Goal: Information Seeking & Learning: Check status

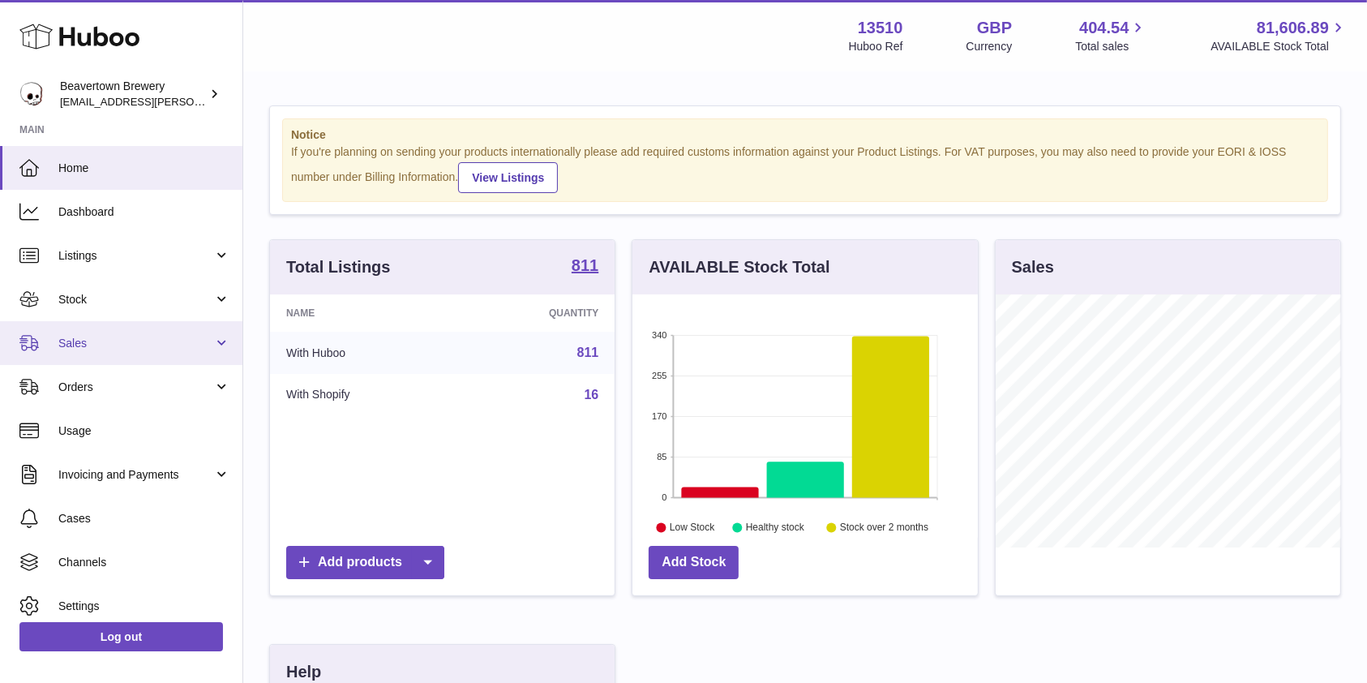
scroll to position [253, 345]
click at [37, 347] on icon at bounding box center [28, 342] width 19 height 15
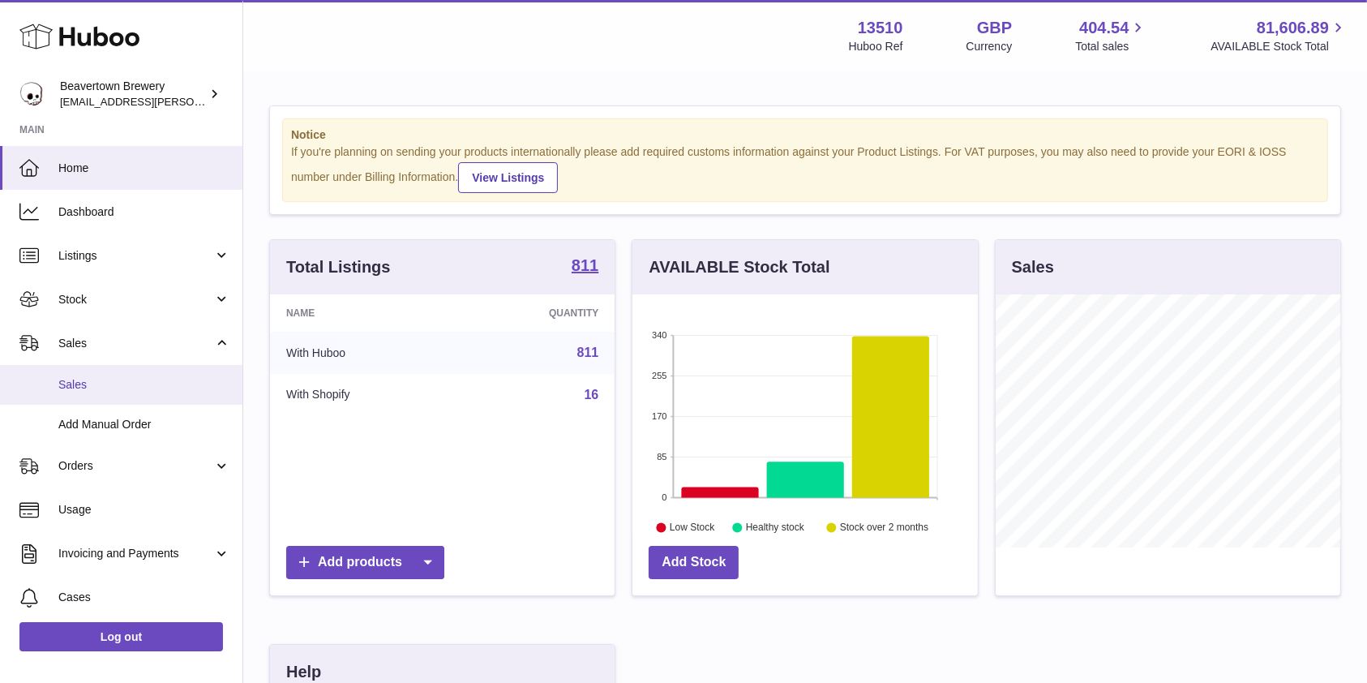
click at [70, 393] on link "Sales" at bounding box center [121, 385] width 242 height 40
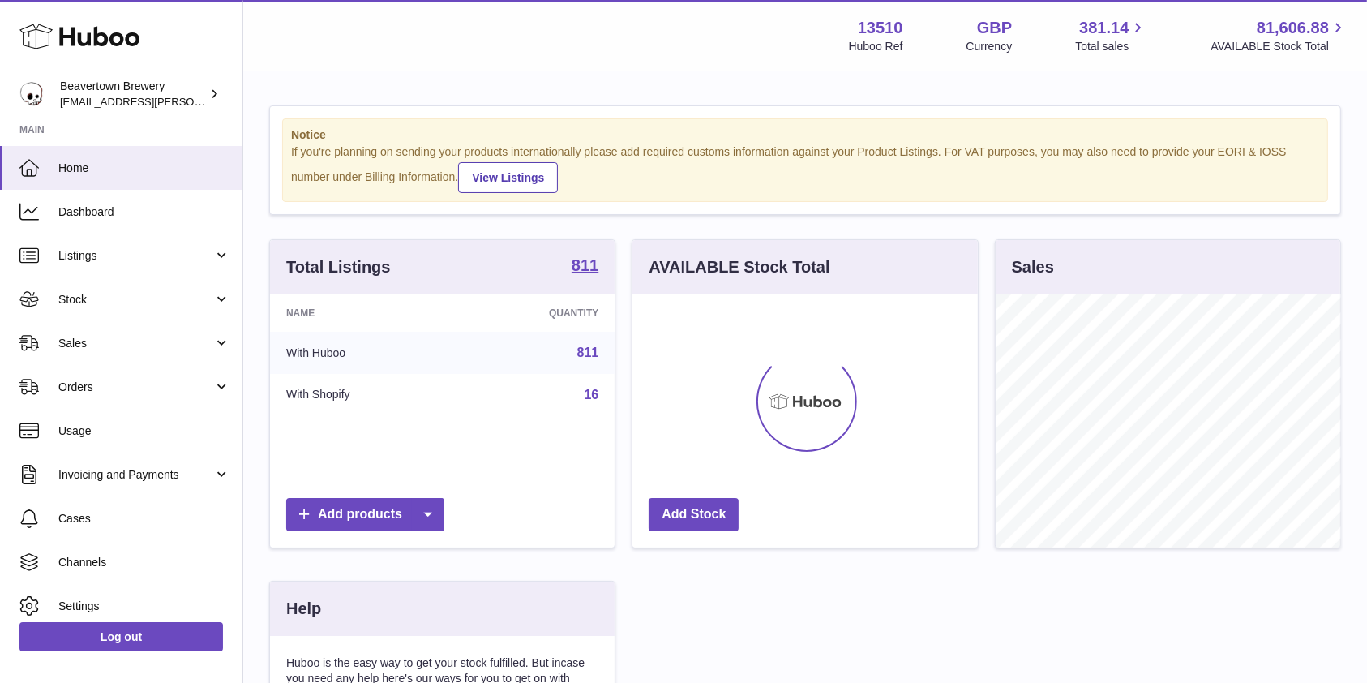
scroll to position [253, 345]
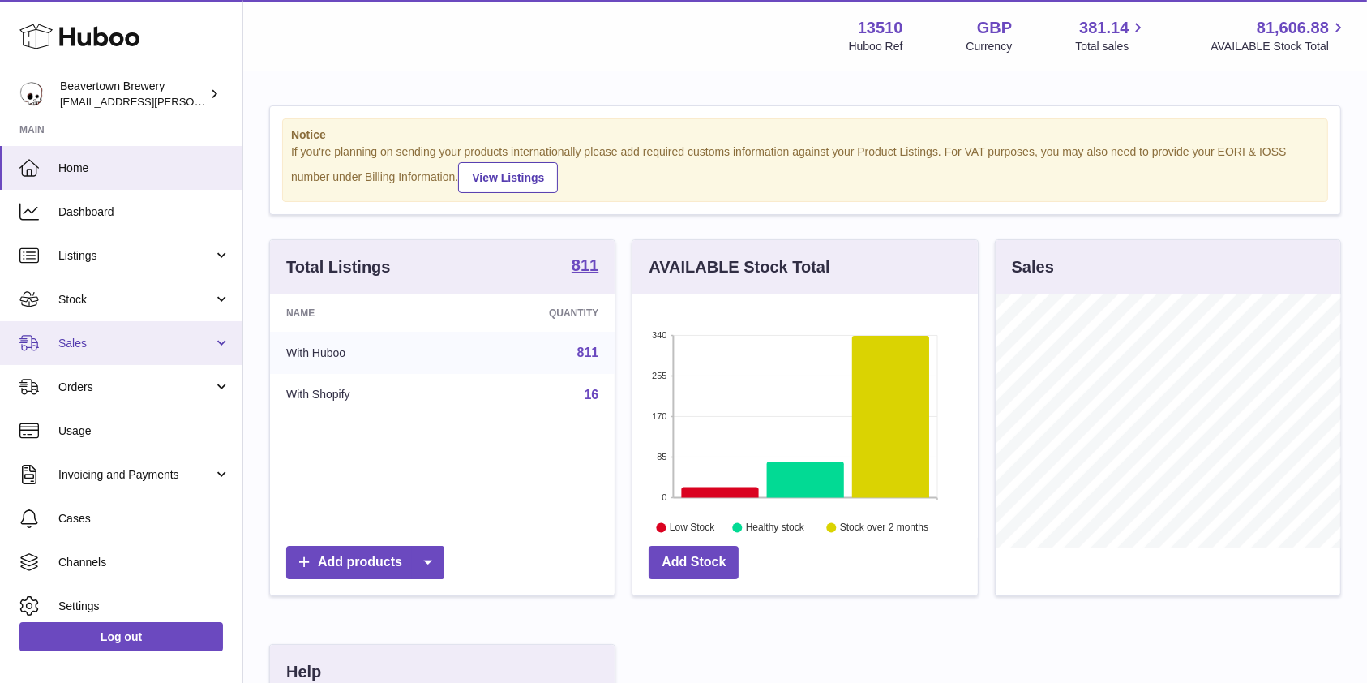
click at [111, 346] on span "Sales" at bounding box center [135, 343] width 155 height 15
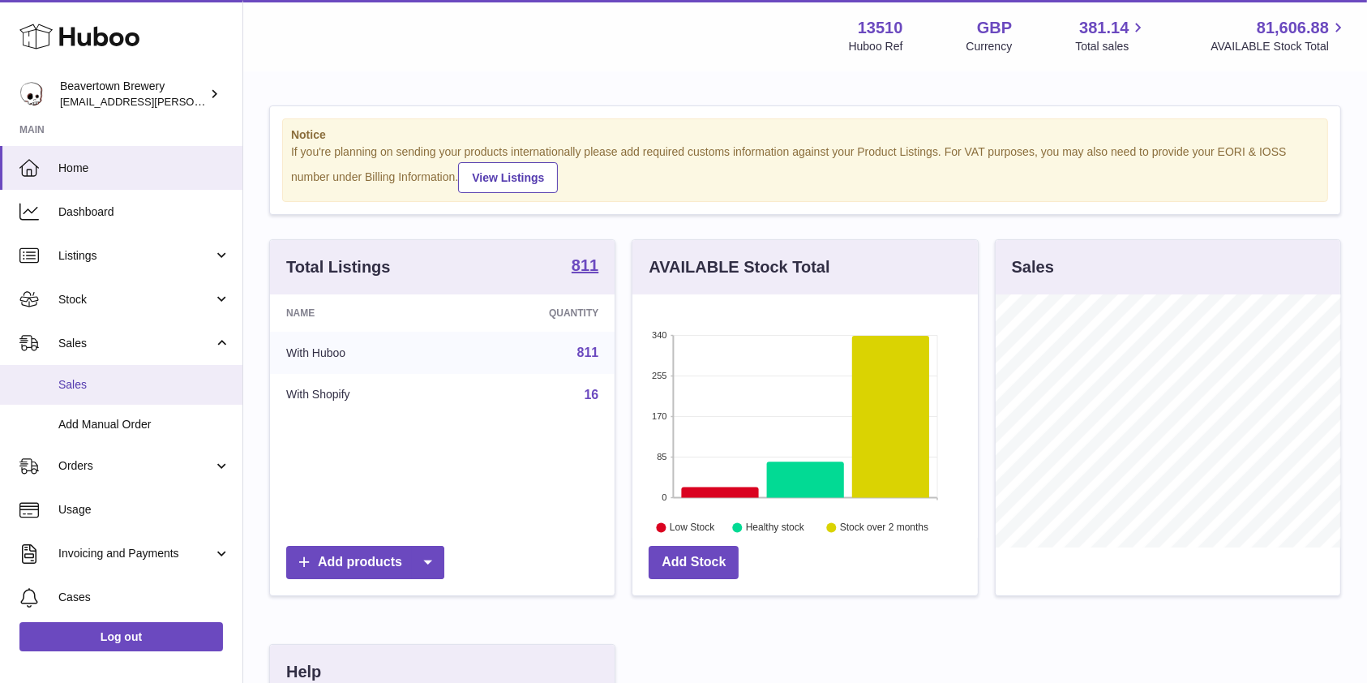
click at [88, 396] on link "Sales" at bounding box center [121, 385] width 242 height 40
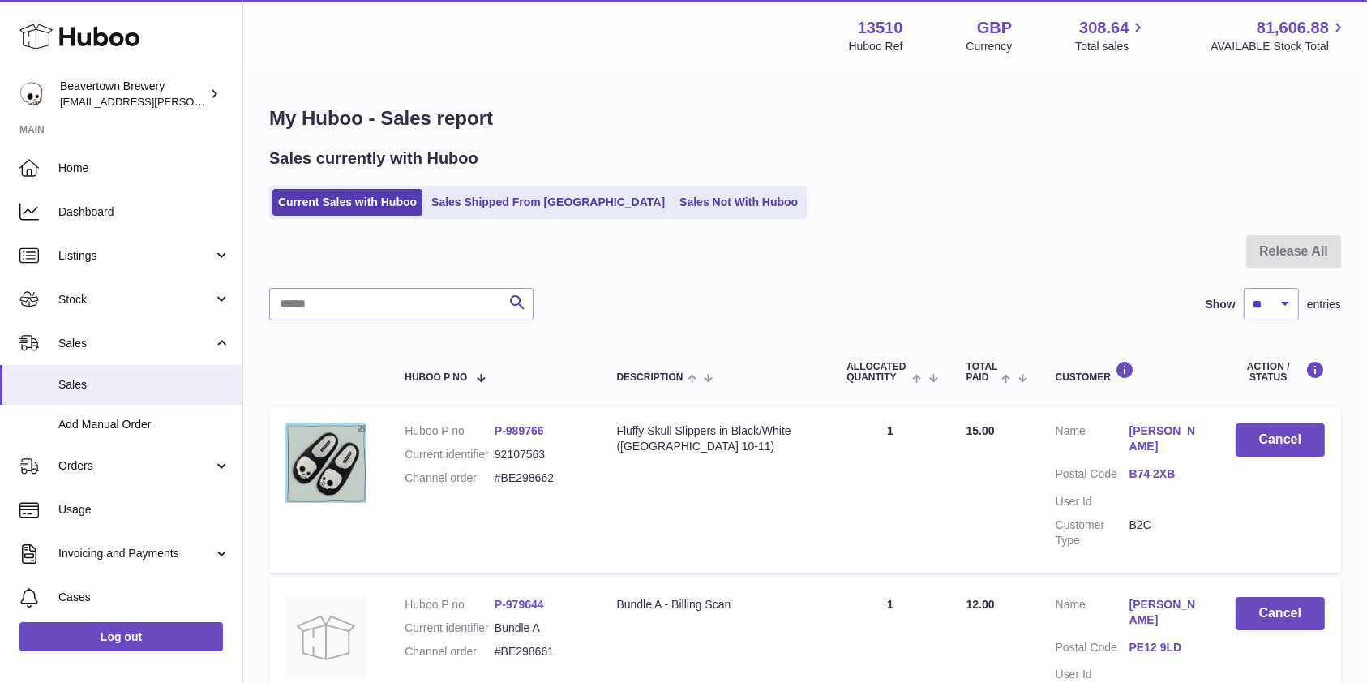
click at [667, 180] on div "Sales currently with Huboo Current Sales with Huboo Sales Shipped From [GEOGRAP…" at bounding box center [805, 183] width 1072 height 71
click at [674, 192] on link "Sales Not With Huboo" at bounding box center [739, 202] width 130 height 27
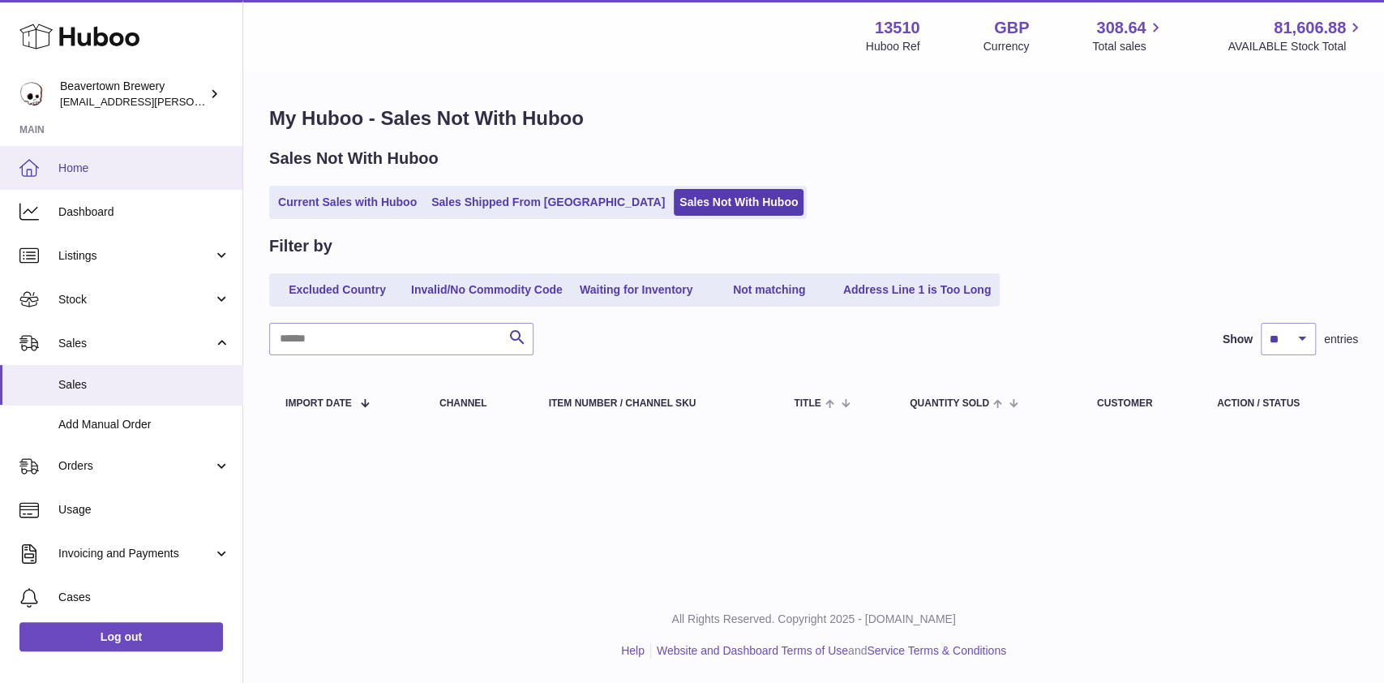
click at [66, 156] on link "Home" at bounding box center [121, 168] width 242 height 44
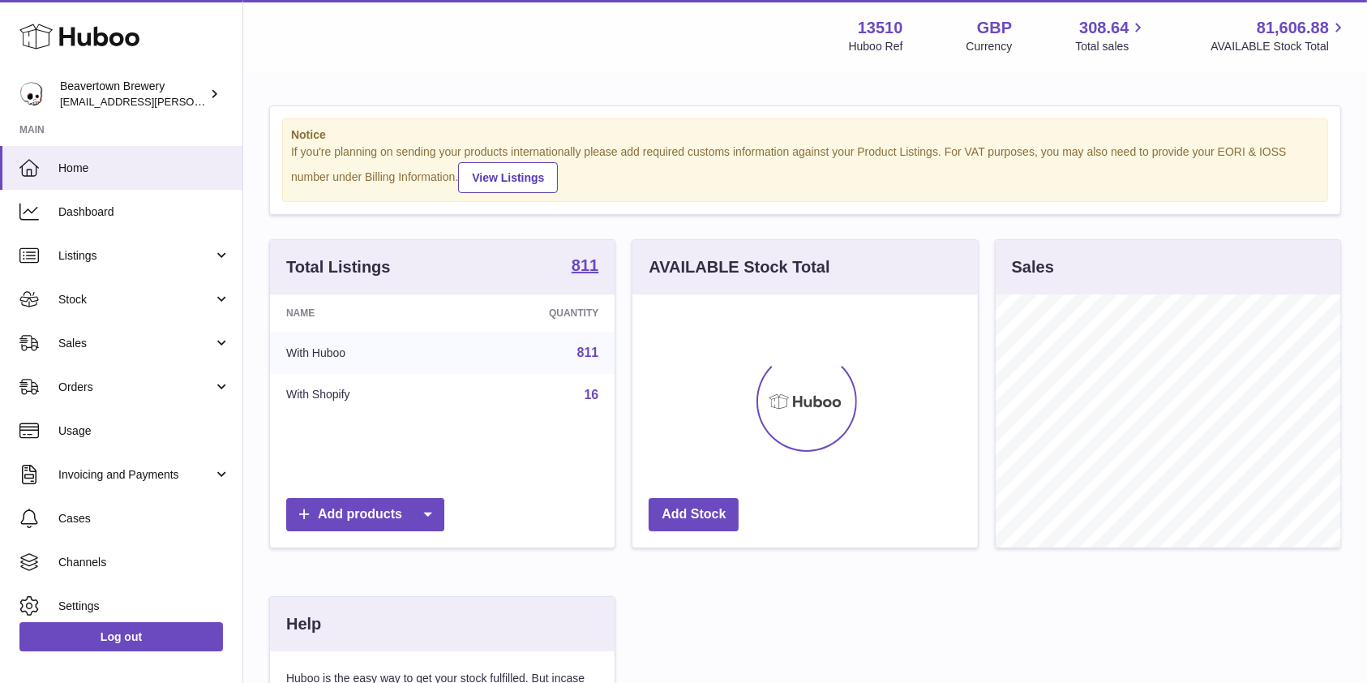
scroll to position [253, 345]
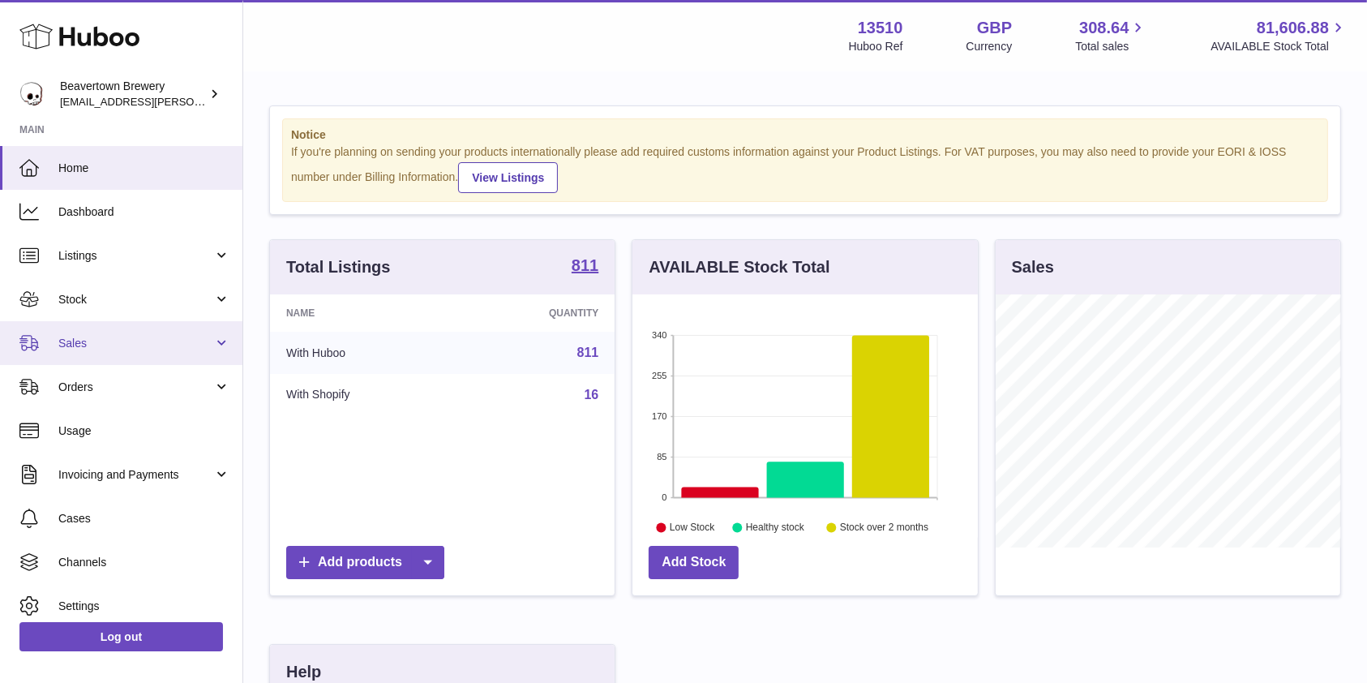
click at [70, 355] on link "Sales" at bounding box center [121, 343] width 242 height 44
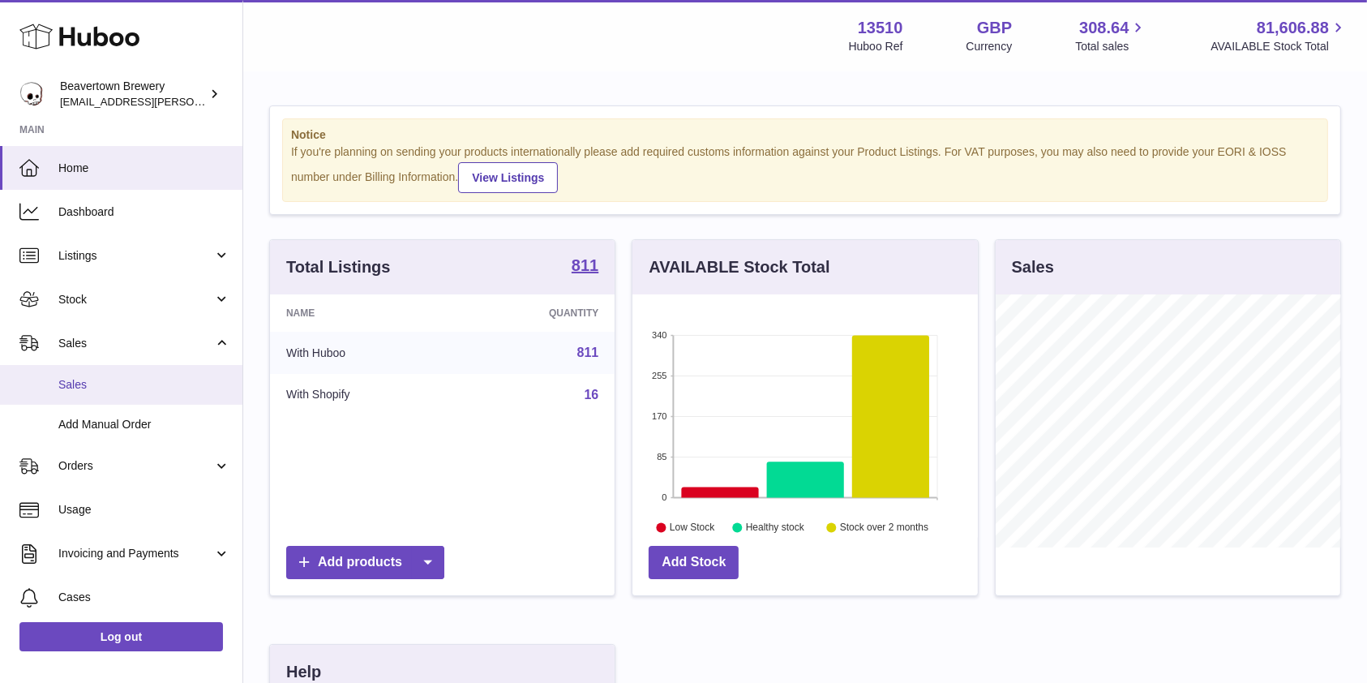
click at [76, 382] on span "Sales" at bounding box center [144, 384] width 172 height 15
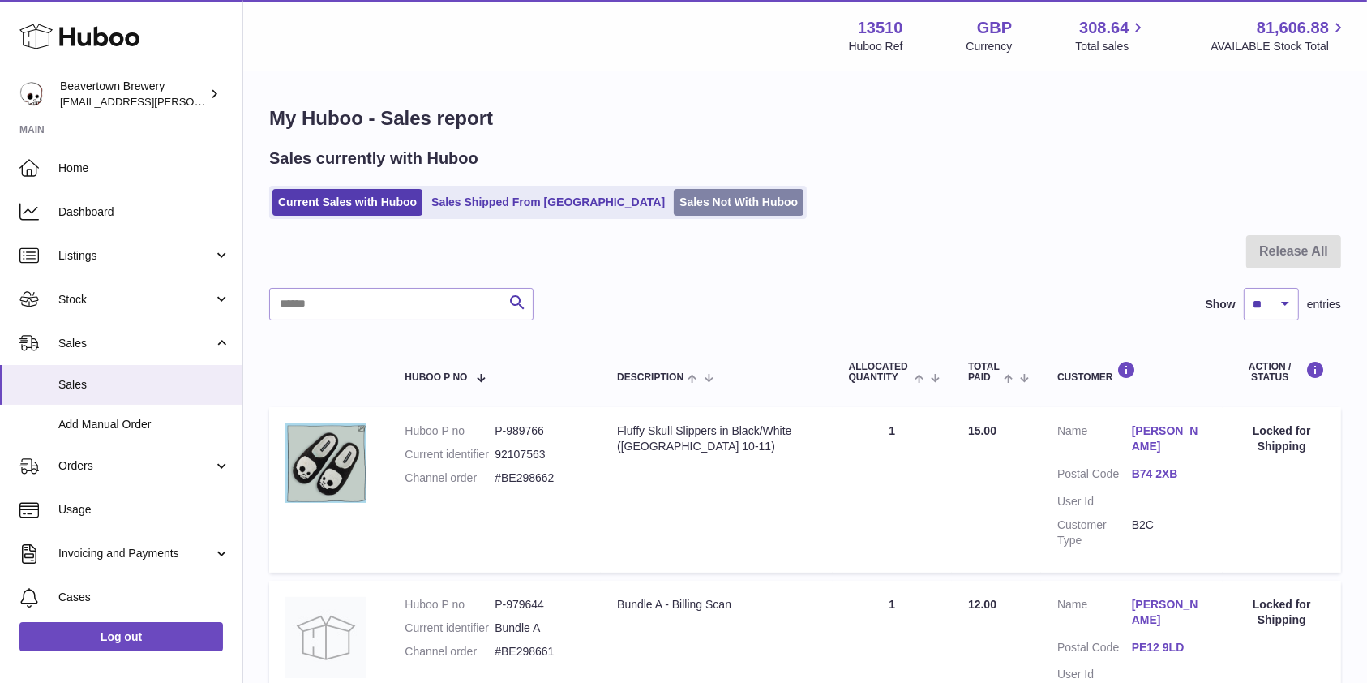
click at [716, 201] on link "Sales Not With Huboo" at bounding box center [739, 202] width 130 height 27
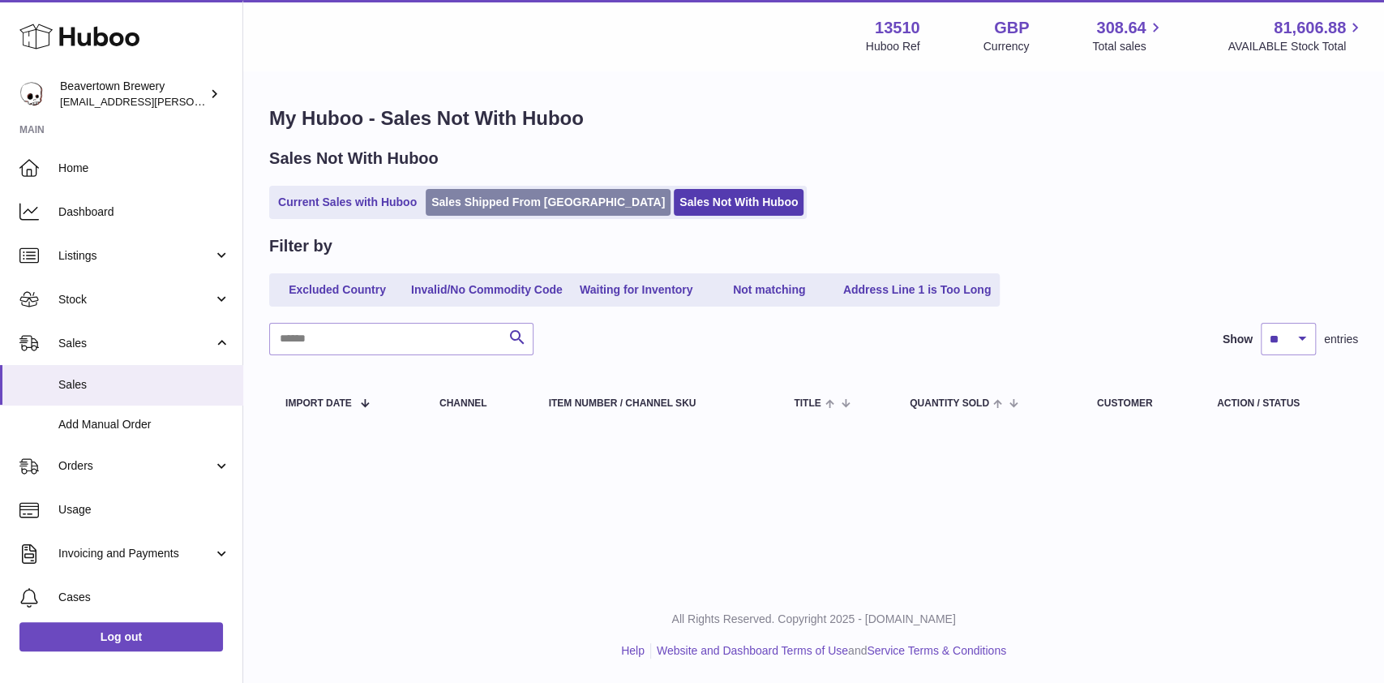
click at [479, 211] on link "Sales Shipped From [GEOGRAPHIC_DATA]" at bounding box center [548, 202] width 245 height 27
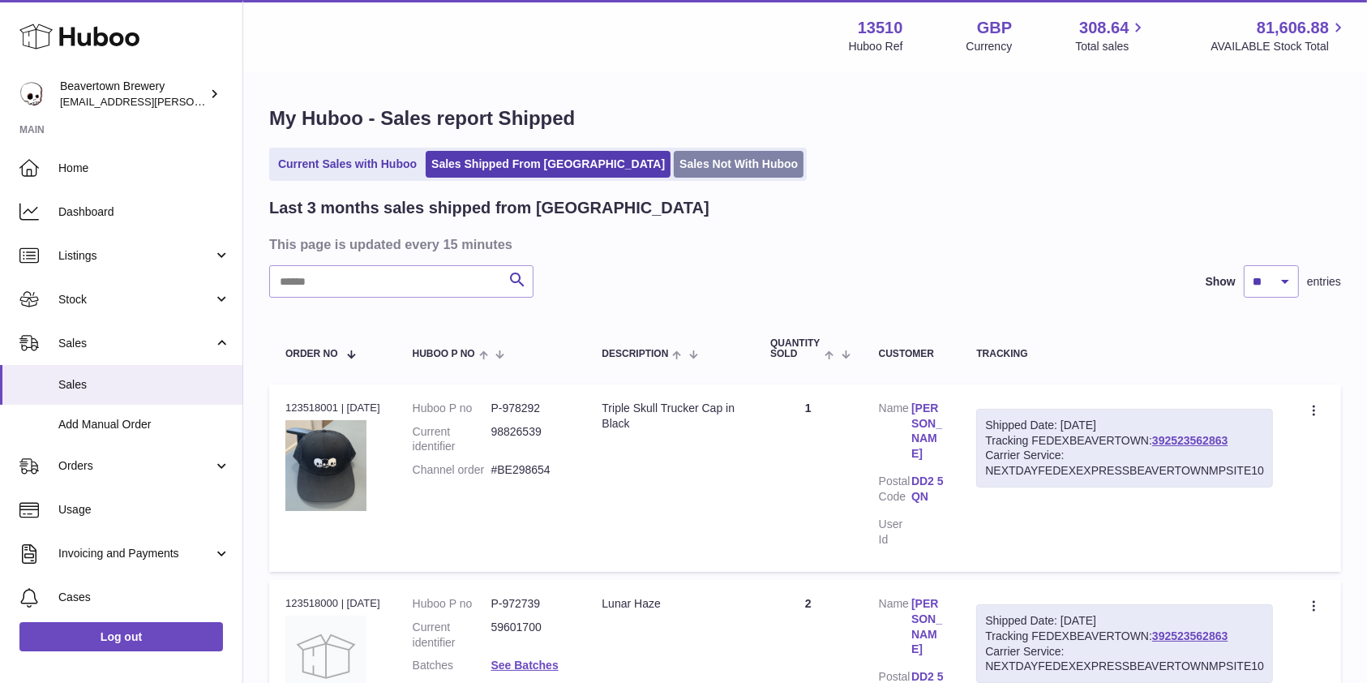
click at [674, 157] on link "Sales Not With Huboo" at bounding box center [739, 164] width 130 height 27
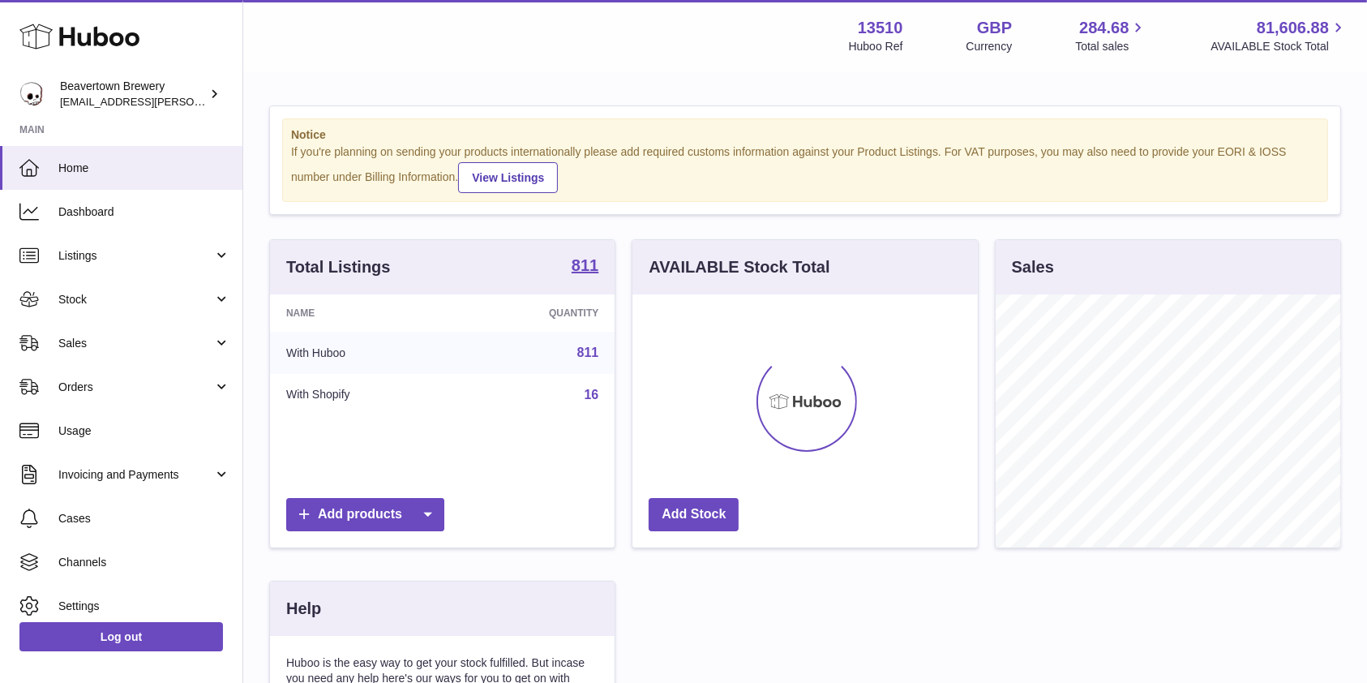
scroll to position [253, 345]
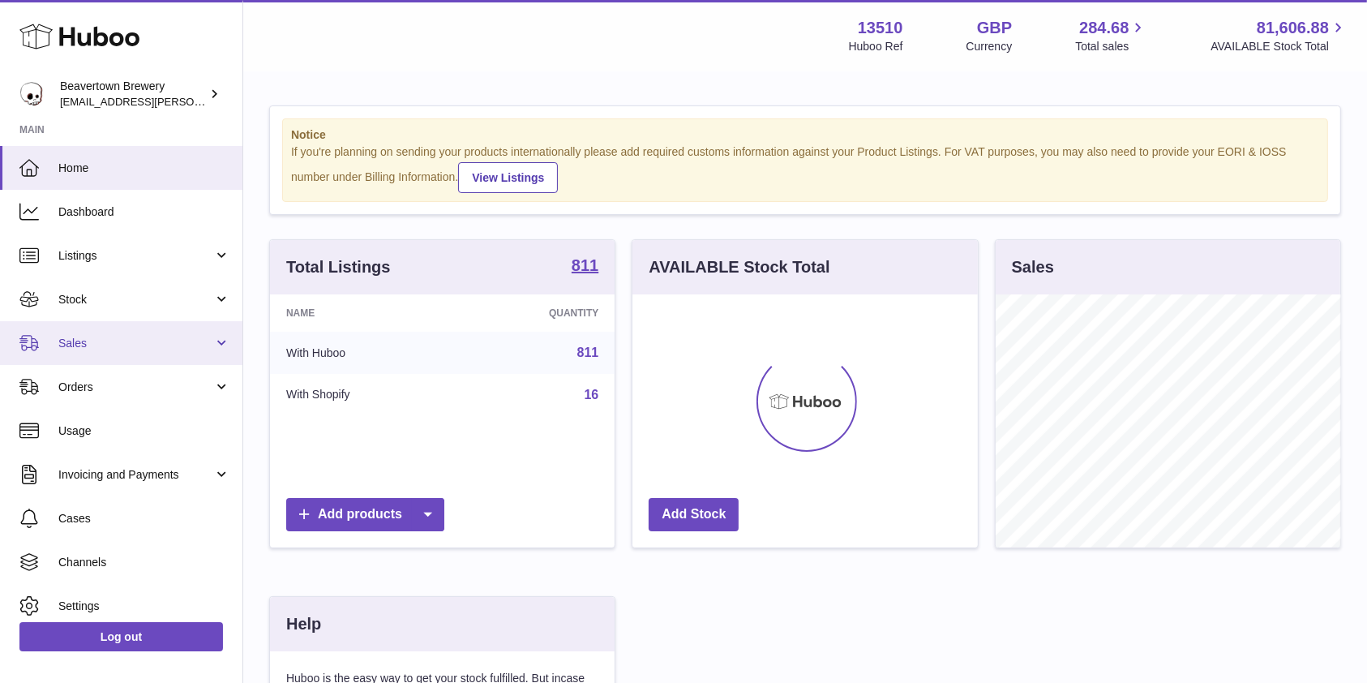
click at [143, 338] on span "Sales" at bounding box center [135, 343] width 155 height 15
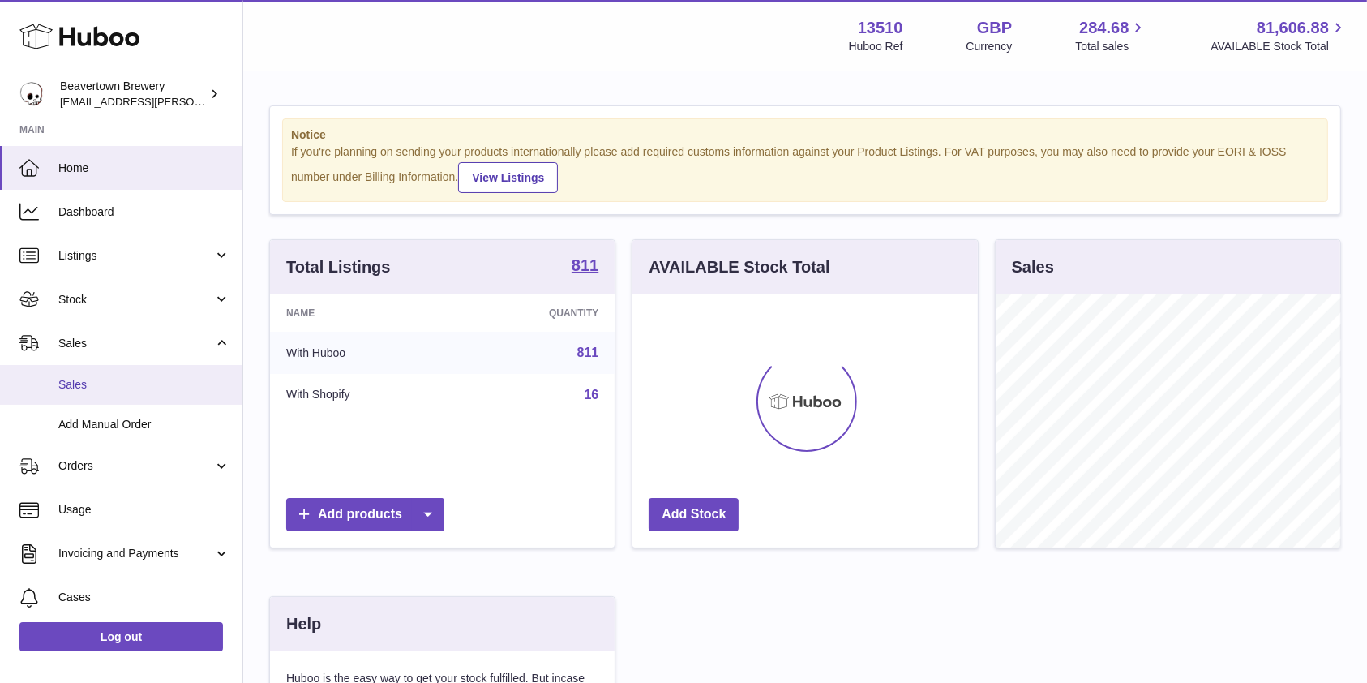
click at [148, 396] on link "Sales" at bounding box center [121, 385] width 242 height 40
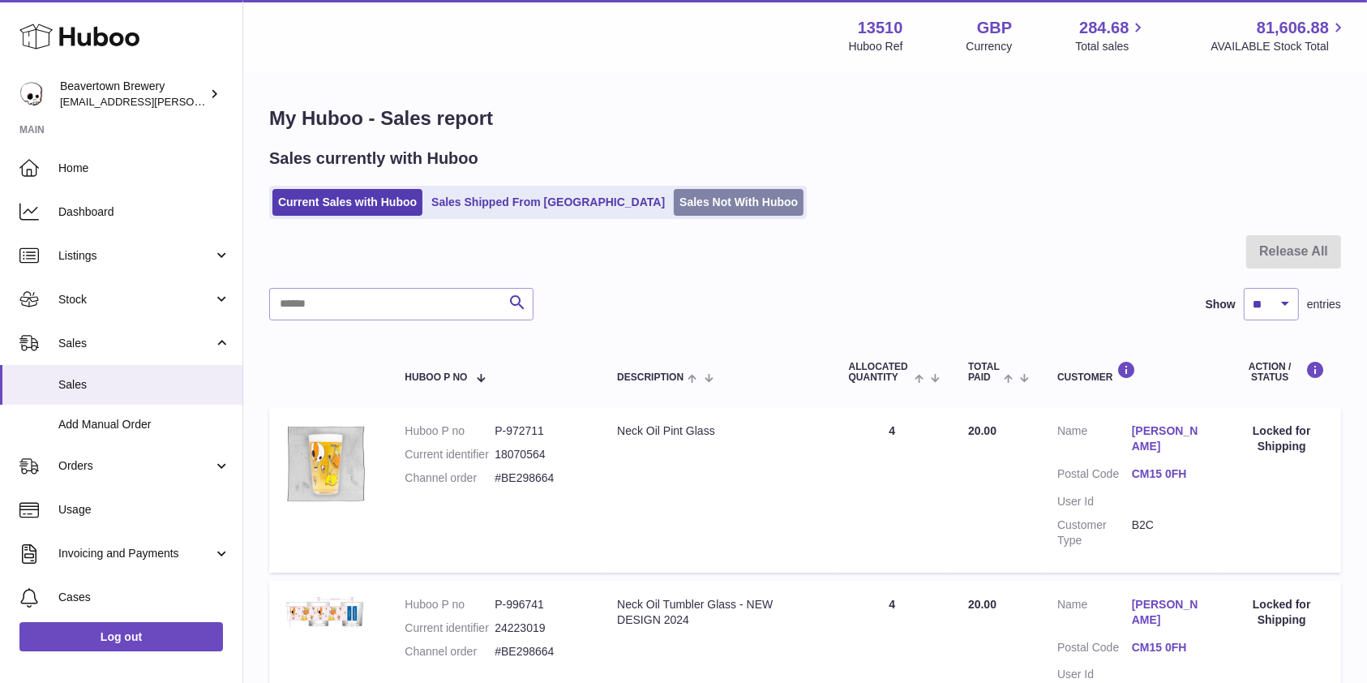
click at [674, 204] on link "Sales Not With Huboo" at bounding box center [739, 202] width 130 height 27
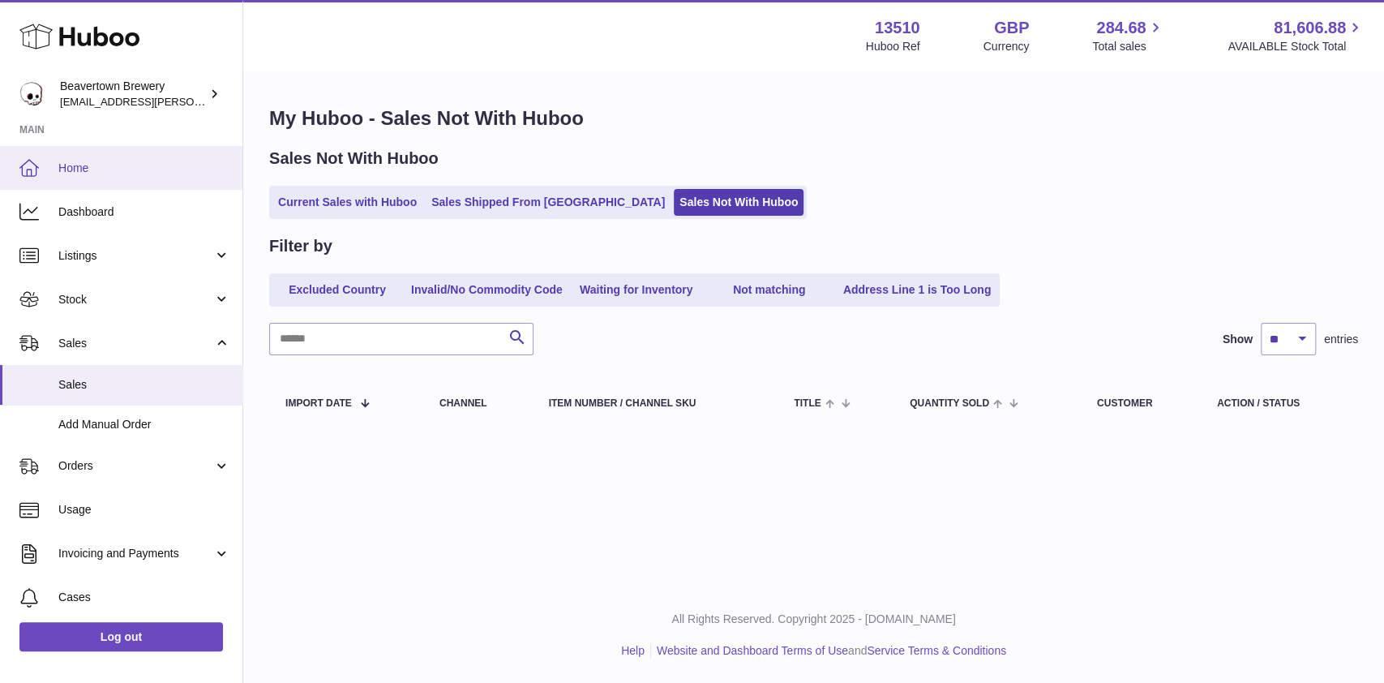
click at [71, 156] on link "Home" at bounding box center [121, 168] width 242 height 44
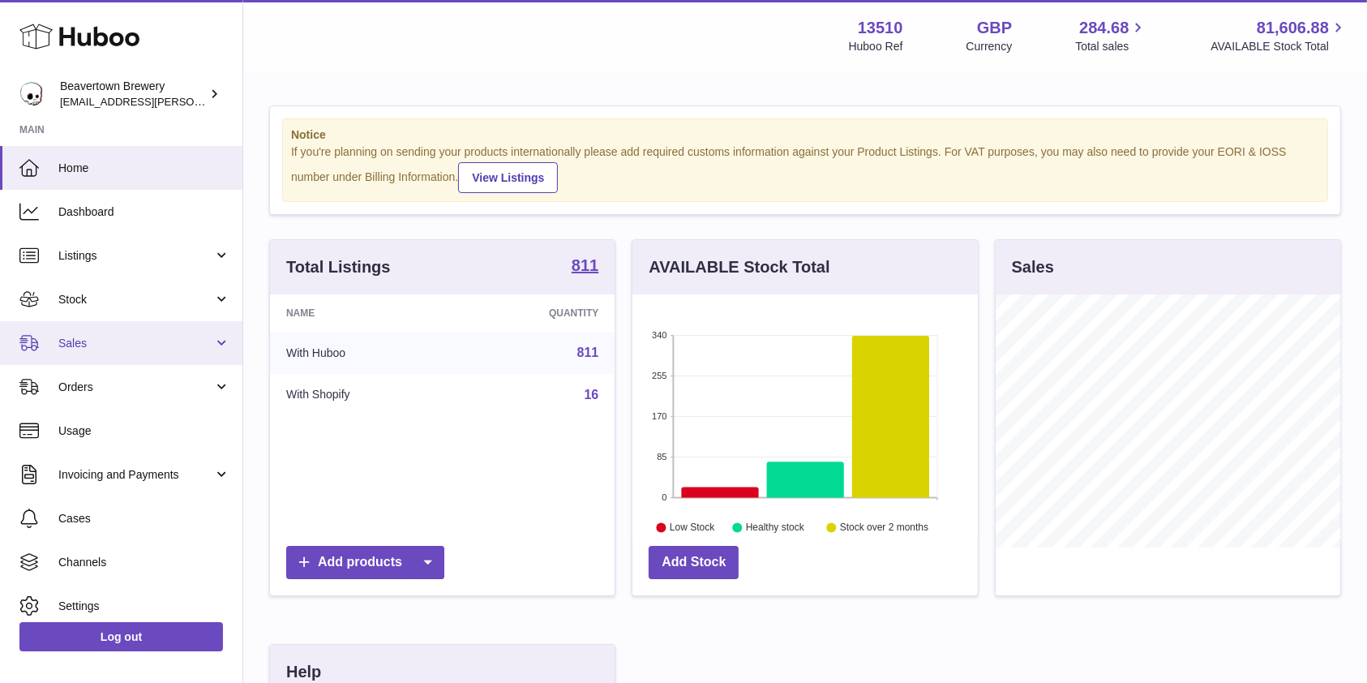
click at [99, 341] on span "Sales" at bounding box center [135, 343] width 155 height 15
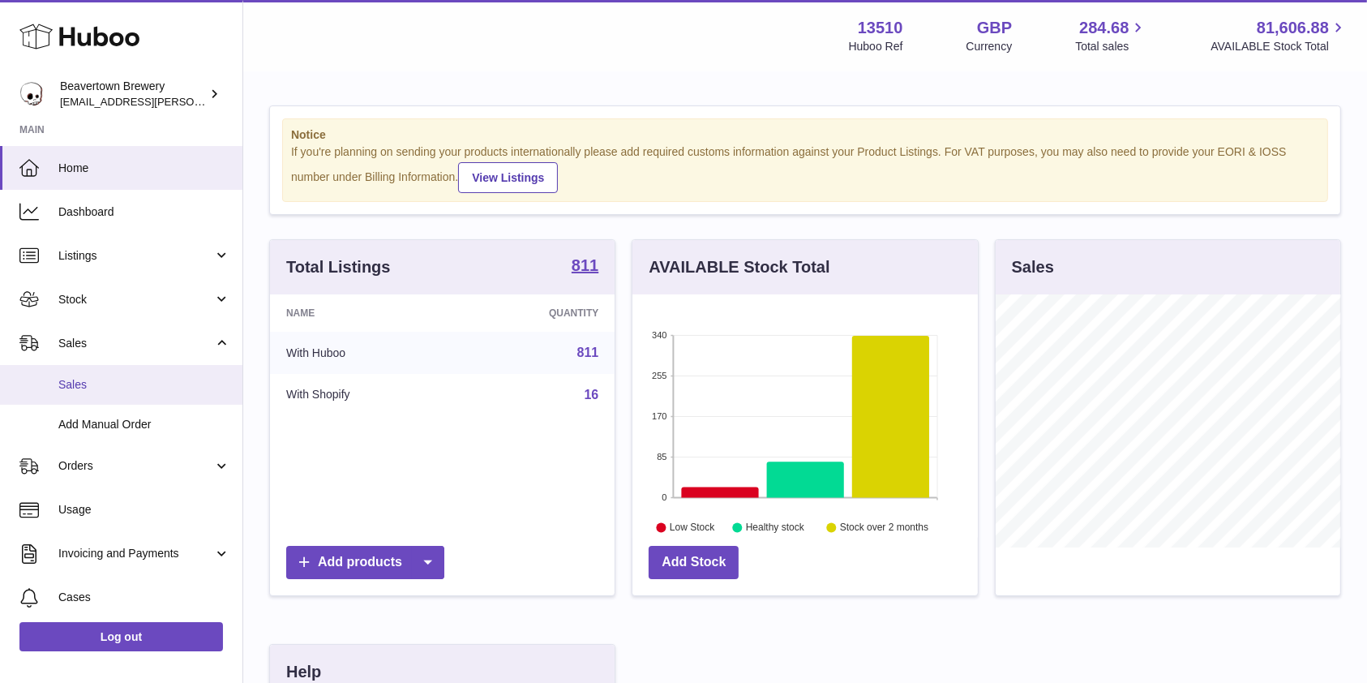
click at [85, 386] on span "Sales" at bounding box center [144, 384] width 172 height 15
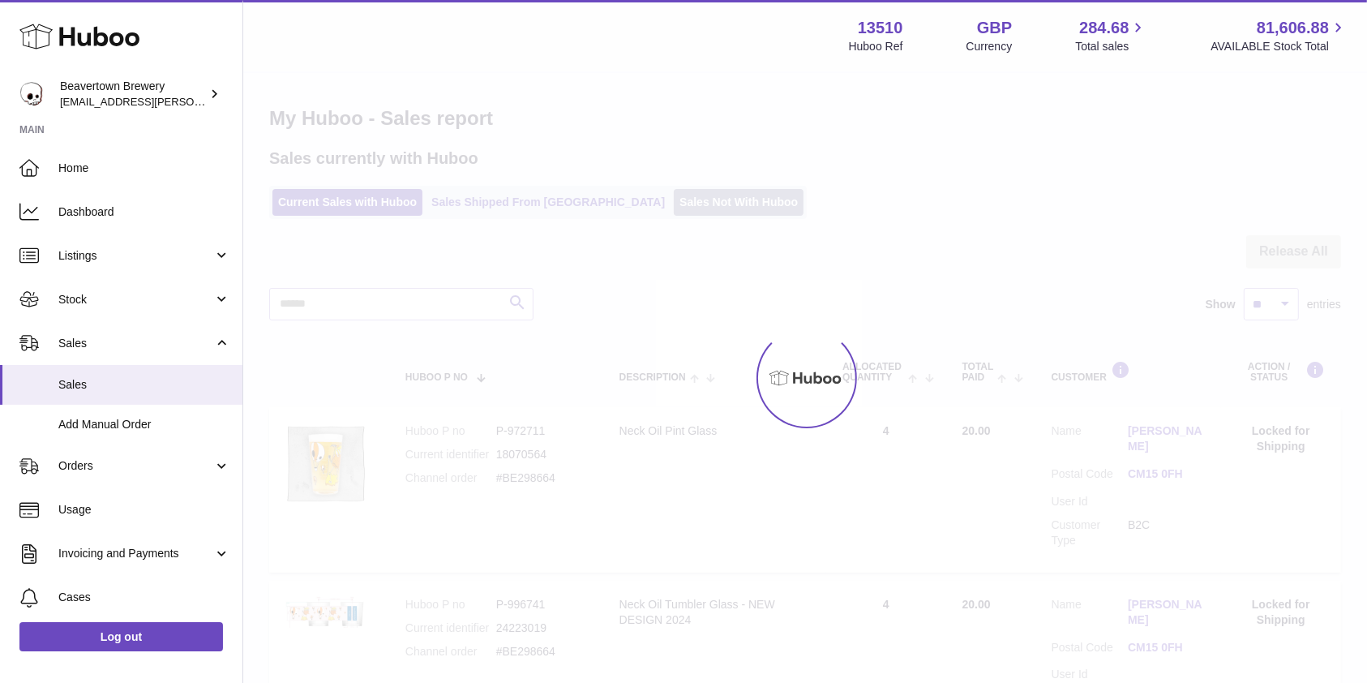
click at [679, 190] on link "Sales Not With Huboo" at bounding box center [739, 202] width 130 height 27
